Goal: Information Seeking & Learning: Learn about a topic

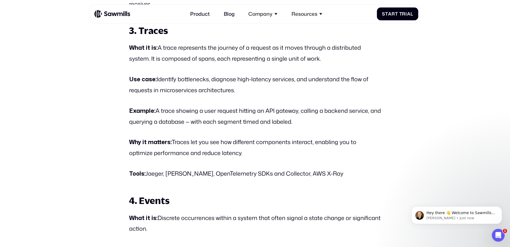
scroll to position [891, 0]
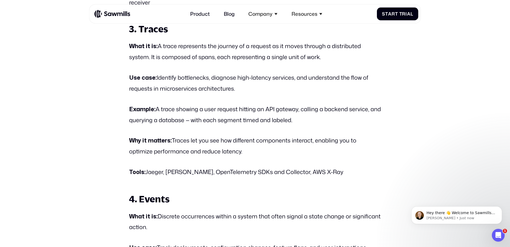
drag, startPoint x: 213, startPoint y: 47, endPoint x: 334, endPoint y: 54, distance: 121.4
click at [334, 54] on p "What it is: A trace represents the journey of a request as it moves through a d…" at bounding box center [255, 51] width 252 height 21
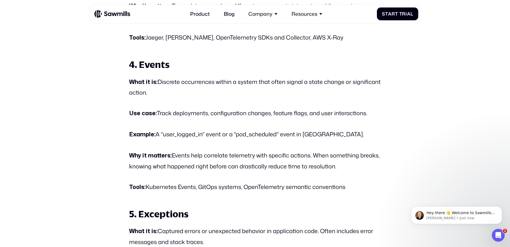
scroll to position [1025, 0]
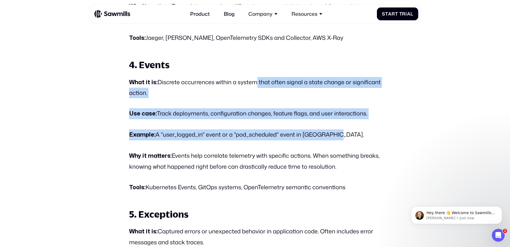
drag, startPoint x: 254, startPoint y: 81, endPoint x: 332, endPoint y: 139, distance: 97.0
drag, startPoint x: 332, startPoint y: 139, endPoint x: 282, endPoint y: 134, distance: 50.2
click at [282, 134] on p "Example: A "user_logged_in" event or a "pod_scheduled" event in [GEOGRAPHIC_DAT…" at bounding box center [255, 134] width 252 height 11
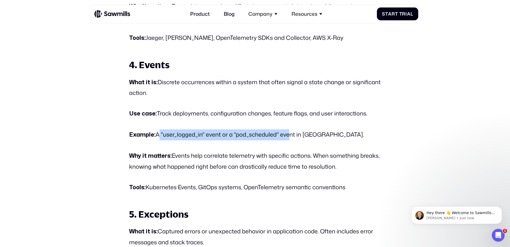
drag, startPoint x: 158, startPoint y: 132, endPoint x: 285, endPoint y: 133, distance: 127.0
click at [285, 133] on p "Example: A "user_logged_in" event or a "pod_scheduled" event in [GEOGRAPHIC_DAT…" at bounding box center [255, 134] width 252 height 11
click at [284, 133] on p "Example: A "user_logged_in" event or a "pod_scheduled" event in [GEOGRAPHIC_DAT…" at bounding box center [255, 134] width 252 height 11
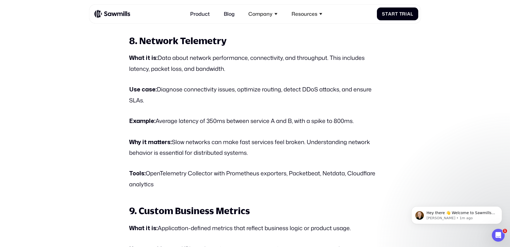
scroll to position [1646, 0]
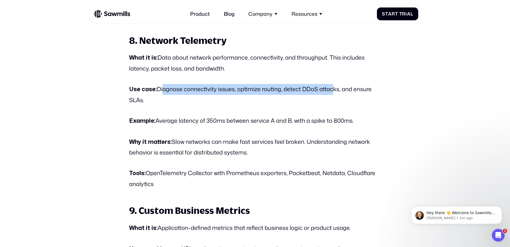
drag, startPoint x: 160, startPoint y: 90, endPoint x: 330, endPoint y: 76, distance: 169.9
drag, startPoint x: 330, startPoint y: 76, endPoint x: 322, endPoint y: 83, distance: 10.8
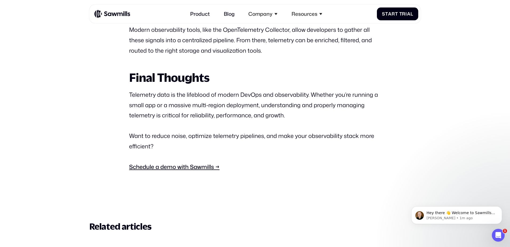
scroll to position [2092, 0]
